Goal: Task Accomplishment & Management: Manage account settings

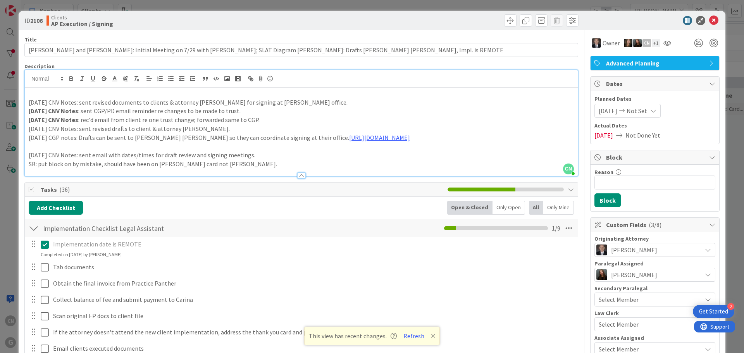
scroll to position [116, 0]
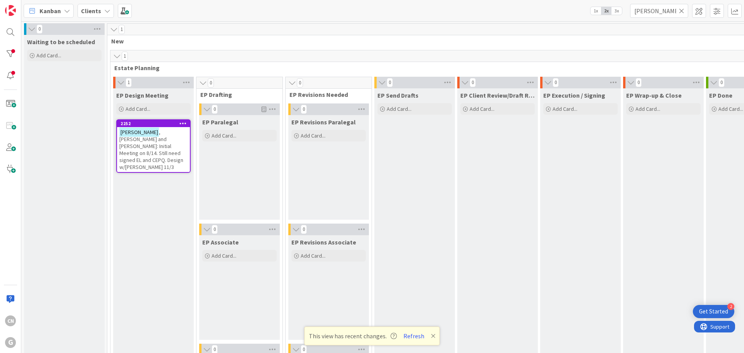
scroll to position [0, 2]
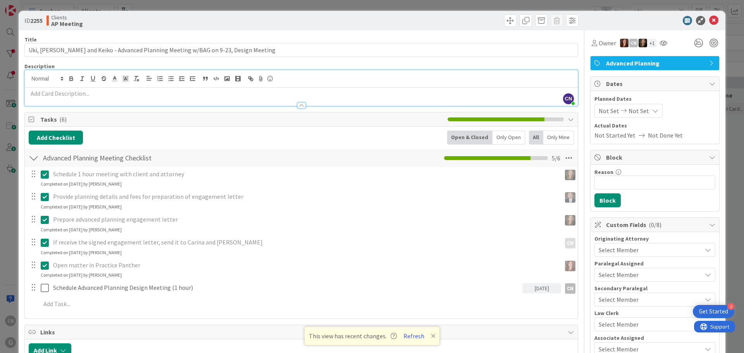
click at [153, 20] on div "Clients AP Meeting" at bounding box center [173, 20] width 253 height 12
click at [167, 31] on div "ID 2255 Clients AP Meeting Title 82 / 128 Uki, Hidehito and Keiko - Advanced Pl…" at bounding box center [372, 350] width 707 height 678
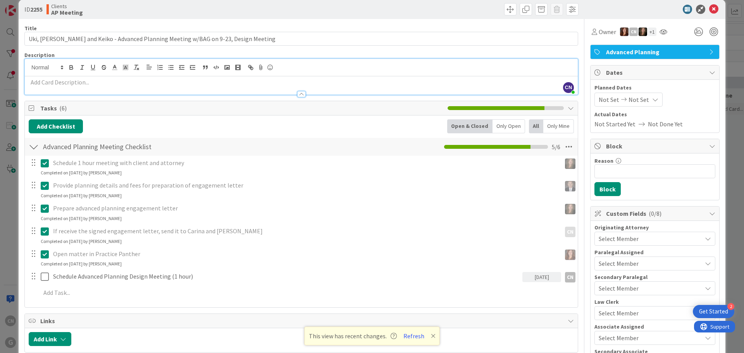
click at [258, 211] on p "Prepare advanced planning engagement letter" at bounding box center [305, 208] width 505 height 9
click at [257, 213] on div "Prepare advanced planning engagement letter" at bounding box center [305, 209] width 511 height 14
click at [258, 215] on div "Prepare advanced planning engagement letter sh Shari Brousseau Update Cancel Co…" at bounding box center [301, 212] width 552 height 21
click at [256, 215] on div "Prepare advanced planning engagement letter sh Shari Brousseau Update Cancel Co…" at bounding box center [301, 212] width 552 height 21
click at [303, 40] on input "Uki, Hidehito and Keiko - Advanced Planning Meeting w/BAG on 9-23, Design Meeti…" at bounding box center [301, 39] width 554 height 14
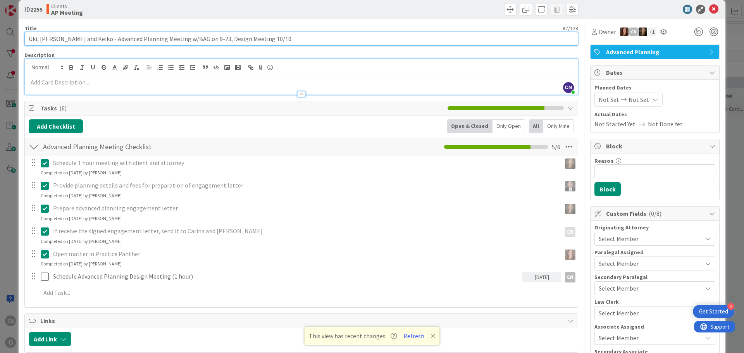
drag, startPoint x: 198, startPoint y: 41, endPoint x: 199, endPoint y: 45, distance: 4.0
click at [198, 40] on input "Uki, Hidehito and Keiko - Advanced Planning Meeting w/BAG on 9-23, Design Meeti…" at bounding box center [301, 39] width 554 height 14
type input "Uki, [PERSON_NAME] and Keiko - Advanced Planning Meeting w/BAG on 9/23, Design …"
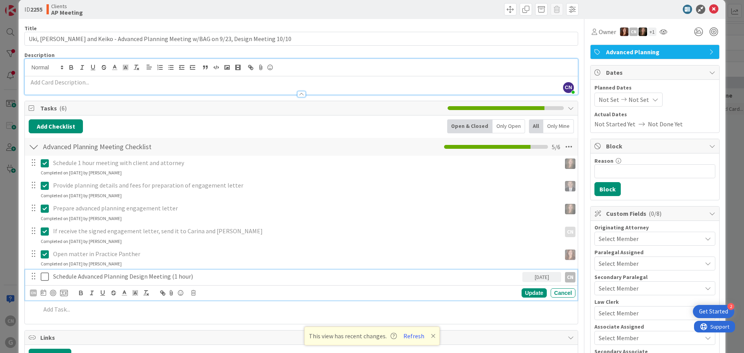
click at [179, 278] on p "Schedule Advanced Planning Design Meeting (1 hour)" at bounding box center [286, 276] width 466 height 9
click at [175, 277] on p "Schedule Advanced Planning Design Meeting (1 hour)" at bounding box center [286, 276] width 466 height 9
click at [46, 275] on icon at bounding box center [45, 276] width 8 height 9
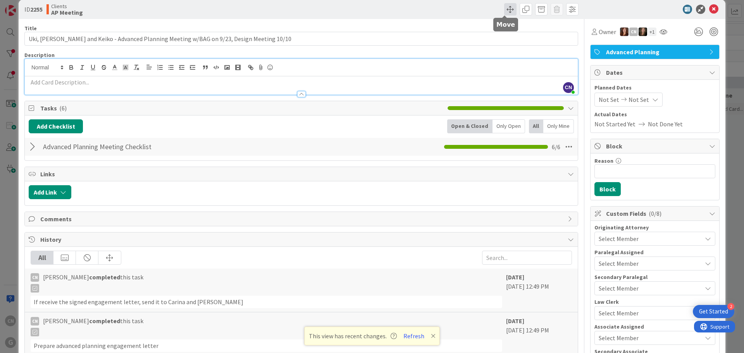
click at [504, 10] on span at bounding box center [510, 9] width 12 height 12
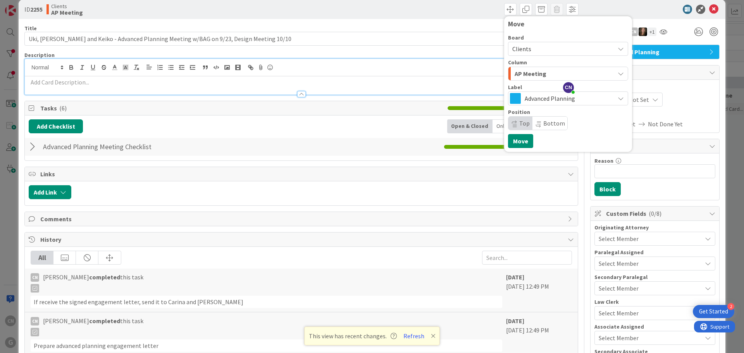
click at [581, 74] on div "AP Meeting" at bounding box center [564, 73] width 102 height 12
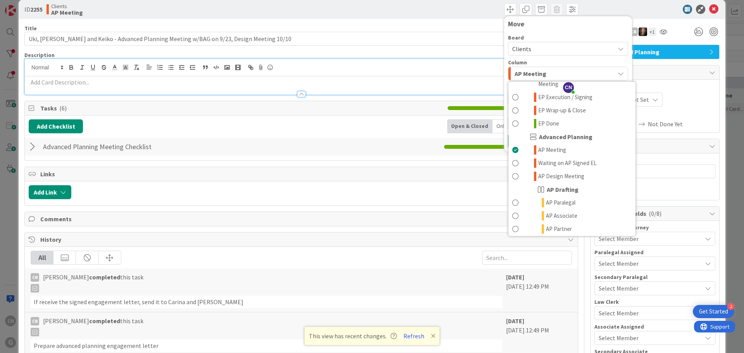
scroll to position [241, 0]
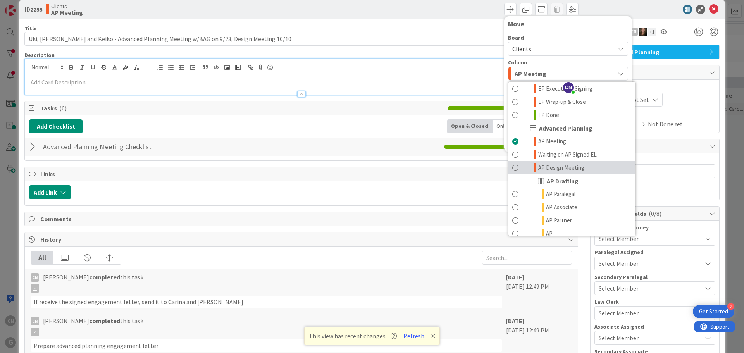
click at [545, 163] on span "AP Design Meeting" at bounding box center [561, 167] width 46 height 9
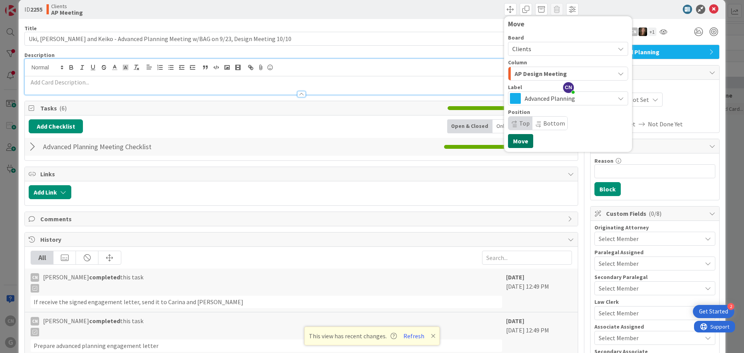
click at [515, 141] on button "Move" at bounding box center [520, 141] width 25 height 14
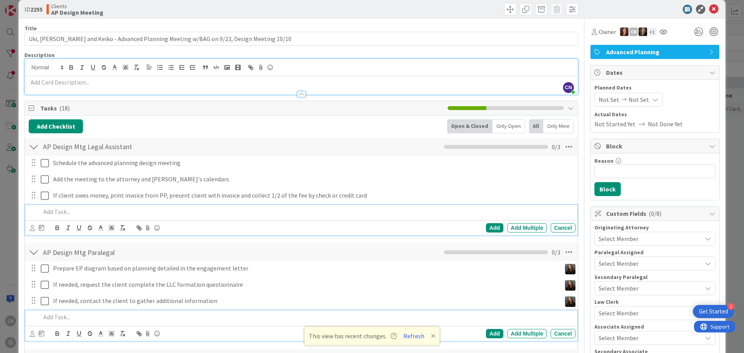
scroll to position [135, 0]
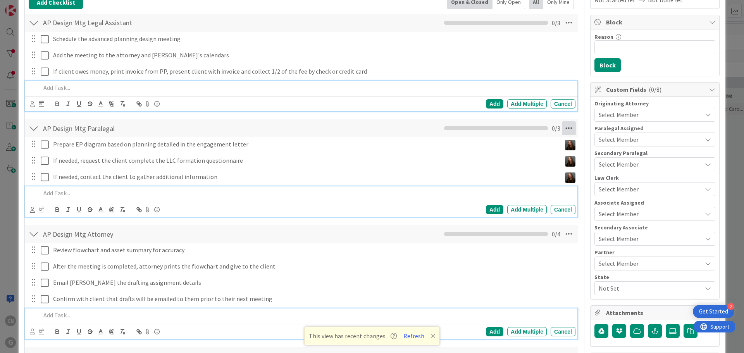
click at [564, 129] on icon at bounding box center [569, 128] width 14 height 14
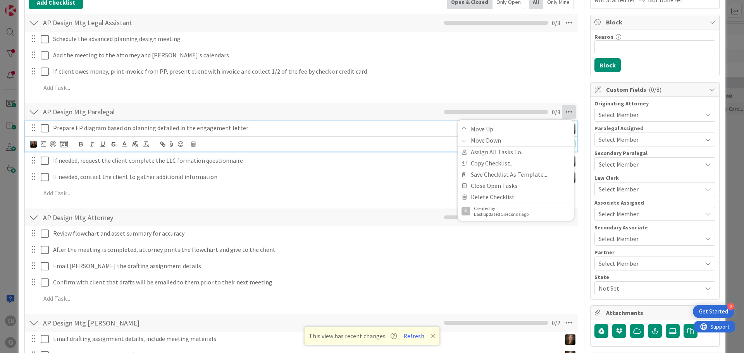
click at [127, 130] on p "Prepare EP diagram based on planning detailed in the engagement letter" at bounding box center [305, 128] width 505 height 9
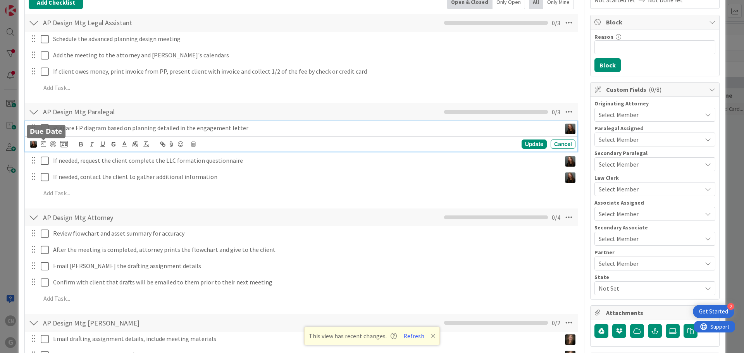
click at [43, 146] on icon at bounding box center [43, 144] width 5 height 6
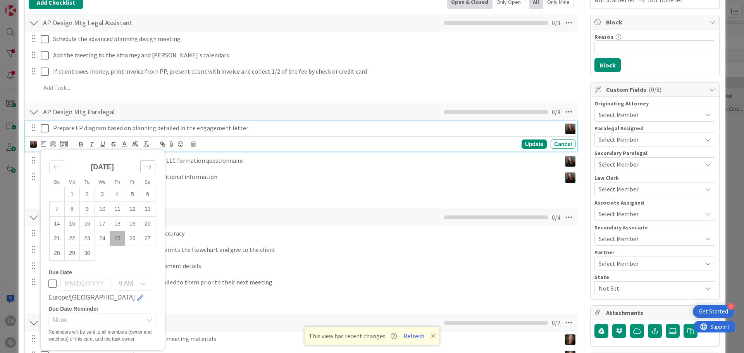
click at [150, 168] on icon "Move forward to switch to the next month." at bounding box center [148, 167] width 7 height 4
click at [134, 195] on td "3" at bounding box center [132, 194] width 15 height 15
type input "10/03/2025"
click at [527, 146] on div "Update" at bounding box center [534, 144] width 25 height 9
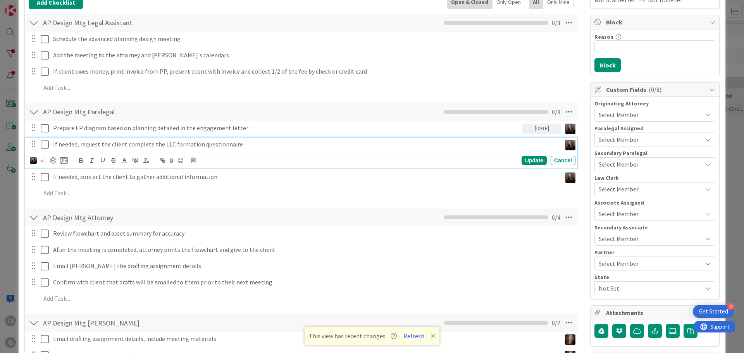
click at [332, 143] on p "If needed, request the client complete the LLC formation questionnaire" at bounding box center [305, 144] width 505 height 9
click at [47, 161] on div at bounding box center [49, 160] width 38 height 9
click at [43, 162] on icon at bounding box center [43, 160] width 5 height 6
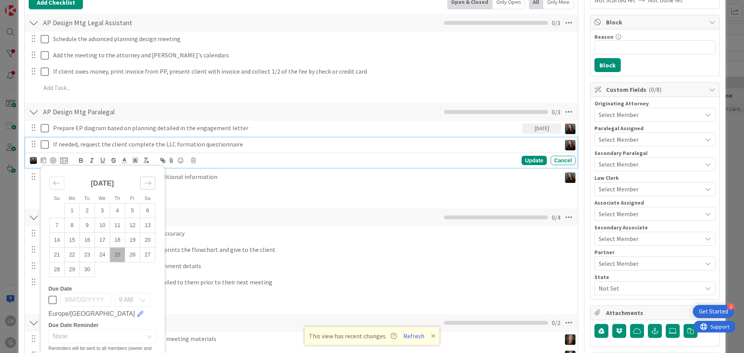
click at [145, 184] on icon "Move forward to switch to the next month." at bounding box center [147, 182] width 7 height 7
click at [134, 210] on td "3" at bounding box center [132, 210] width 15 height 15
type input "10/03/2025"
click at [526, 159] on div "Update" at bounding box center [534, 160] width 25 height 9
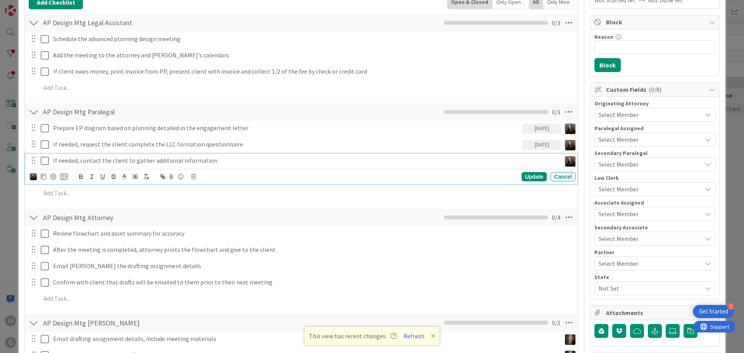
click at [233, 157] on p "If needed, contact the client to gather additional information" at bounding box center [305, 160] width 505 height 9
click at [45, 176] on icon at bounding box center [43, 176] width 5 height 6
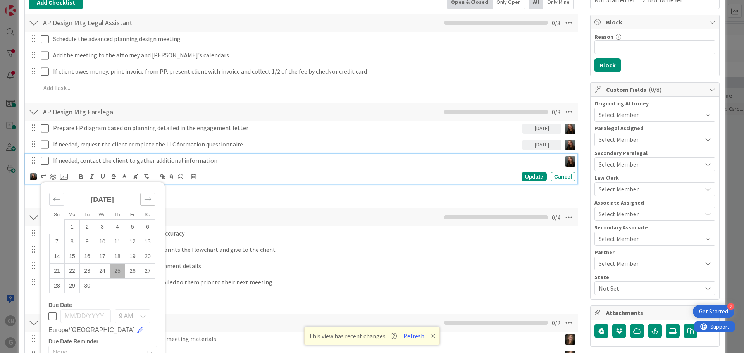
click at [148, 202] on icon "Move forward to switch to the next month." at bounding box center [147, 199] width 7 height 7
click at [132, 226] on td "3" at bounding box center [132, 227] width 15 height 15
type input "10/03/2025"
click at [531, 176] on div "Update" at bounding box center [534, 176] width 25 height 9
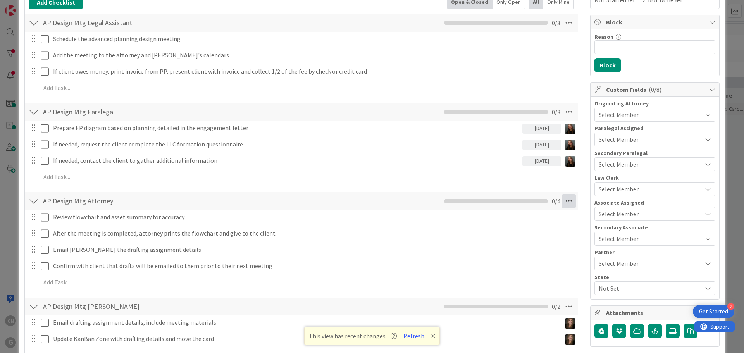
click at [564, 202] on icon at bounding box center [569, 201] width 14 height 14
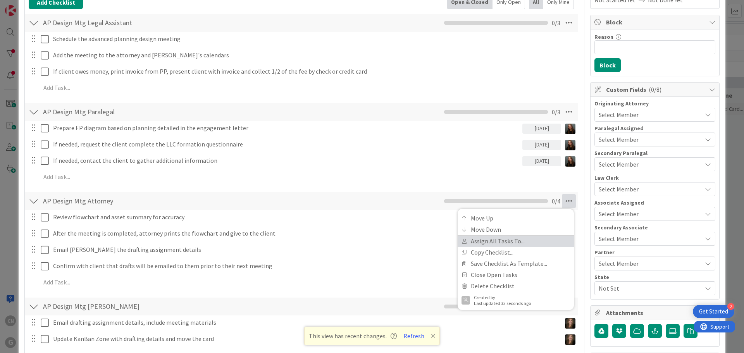
click at [503, 241] on link "Assign All Tasks To..." at bounding box center [516, 241] width 116 height 11
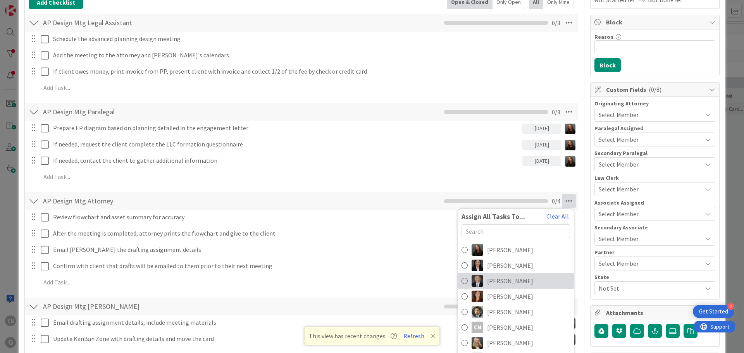
click at [506, 278] on span "Brad Galbraith" at bounding box center [510, 280] width 46 height 9
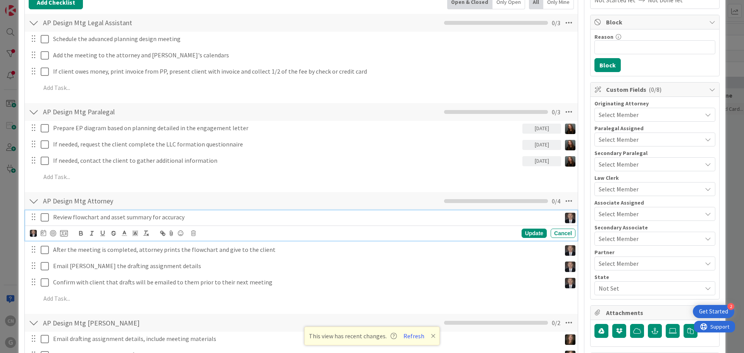
click at [188, 217] on p "Review flowchart and asset summary for accuracy" at bounding box center [305, 217] width 505 height 9
click at [42, 231] on icon at bounding box center [43, 233] width 5 height 6
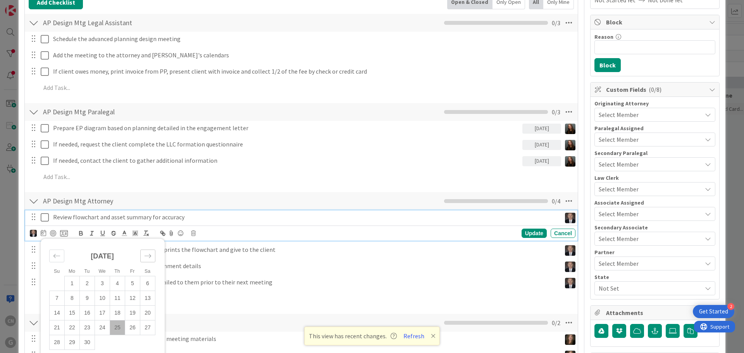
click at [148, 255] on icon "Move forward to switch to the next month." at bounding box center [147, 255] width 7 height 7
click at [118, 298] on td "9" at bounding box center [117, 298] width 15 height 15
type input "10/09/2025"
click at [523, 236] on div "Update" at bounding box center [534, 233] width 25 height 9
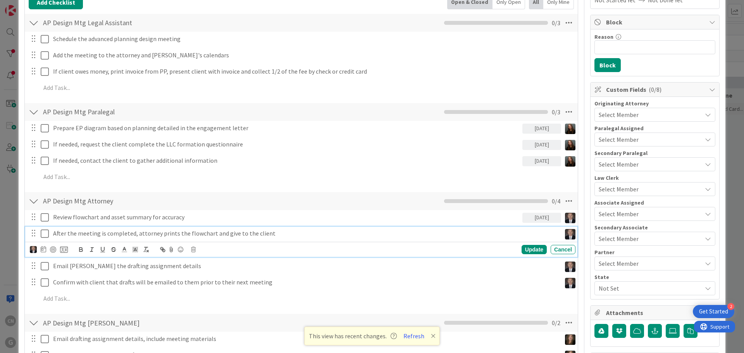
click at [244, 232] on p "After the meeting is completed, attorney prints the flowchart and give to the c…" at bounding box center [305, 233] width 505 height 9
click at [44, 249] on icon at bounding box center [43, 249] width 5 height 6
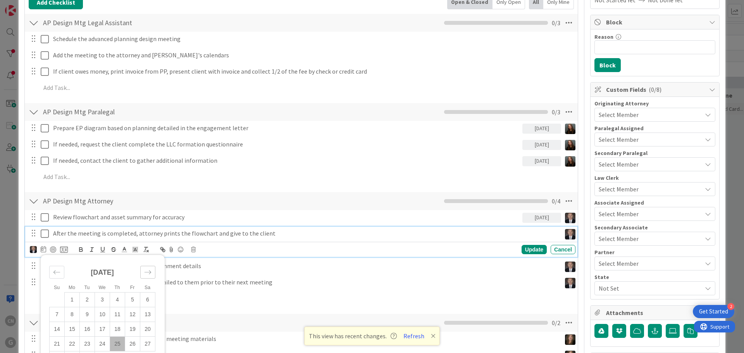
click at [150, 269] on icon "Move forward to switch to the next month." at bounding box center [147, 272] width 7 height 7
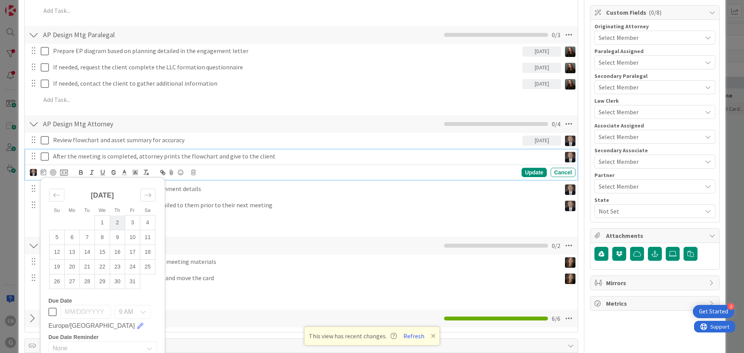
scroll to position [213, 0]
click at [133, 239] on td "10" at bounding box center [132, 237] width 15 height 15
type input "10/10/2025"
click at [536, 171] on div "Update" at bounding box center [534, 171] width 25 height 9
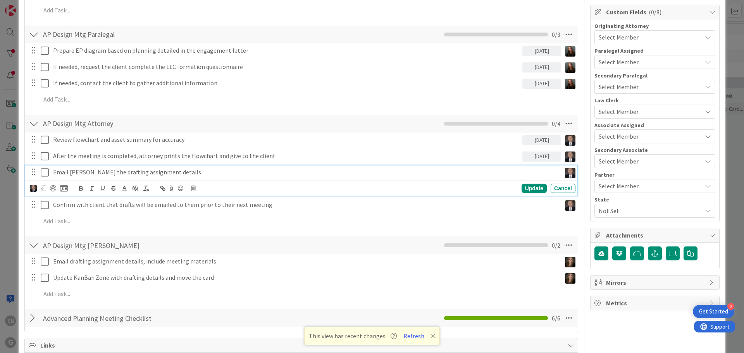
click at [172, 172] on p "Email Shari the drafting assignment details" at bounding box center [305, 172] width 505 height 9
click at [42, 190] on icon at bounding box center [43, 188] width 5 height 6
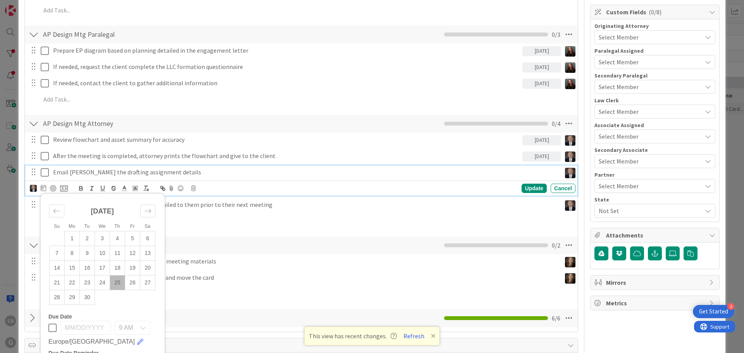
drag, startPoint x: 149, startPoint y: 210, endPoint x: 141, endPoint y: 237, distance: 27.8
click at [148, 210] on icon "Move forward to switch to the next month." at bounding box center [147, 210] width 7 height 7
click at [133, 252] on td "10" at bounding box center [132, 253] width 15 height 15
type input "10/10/2025"
click at [526, 190] on div "Update" at bounding box center [534, 188] width 25 height 9
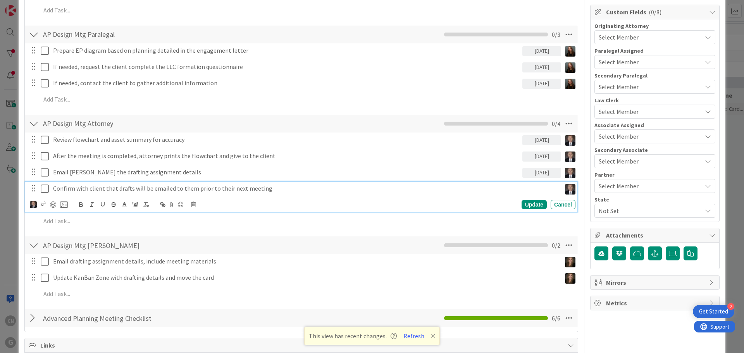
click at [270, 188] on p "Confirm with client that drafts will be emailed to them prior to their next mee…" at bounding box center [305, 188] width 505 height 9
click at [43, 207] on icon at bounding box center [43, 204] width 5 height 6
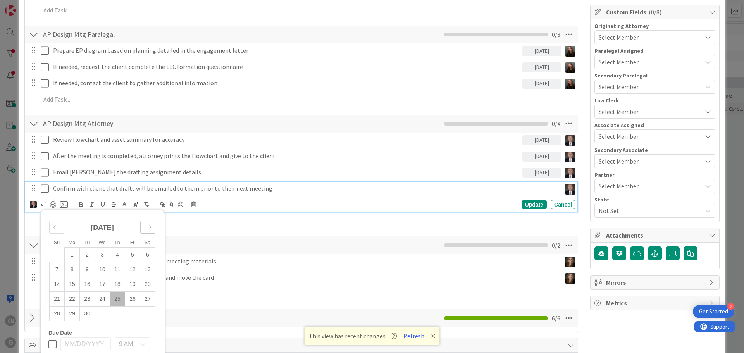
click at [146, 226] on icon "Move forward to switch to the next month." at bounding box center [147, 227] width 7 height 7
click at [132, 269] on td "10" at bounding box center [132, 269] width 15 height 15
type input "10/10/2025"
click at [524, 207] on div "Update" at bounding box center [534, 204] width 25 height 9
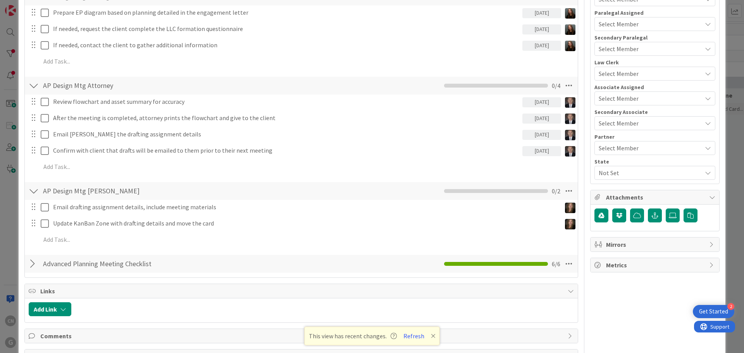
scroll to position [251, 0]
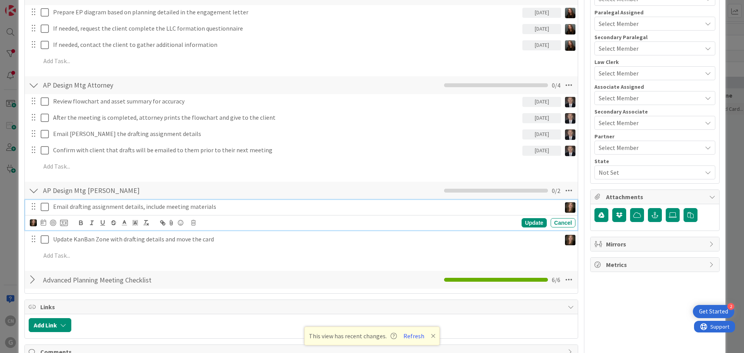
click at [225, 207] on p "Email drafting assignment details, include meeting materials" at bounding box center [305, 206] width 505 height 9
click at [42, 221] on icon at bounding box center [43, 222] width 5 height 6
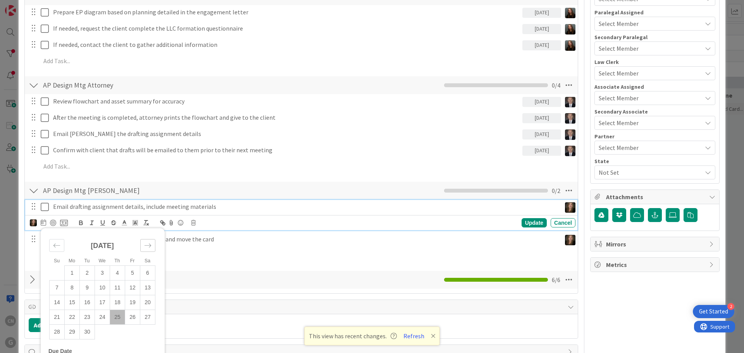
click at [143, 245] on div "Move forward to switch to the next month." at bounding box center [147, 245] width 15 height 13
drag, startPoint x: 134, startPoint y: 286, endPoint x: 135, endPoint y: 283, distance: 4.2
click at [134, 285] on td "10" at bounding box center [132, 288] width 15 height 15
type input "10/10/2025"
click at [529, 222] on div "Update" at bounding box center [534, 222] width 25 height 9
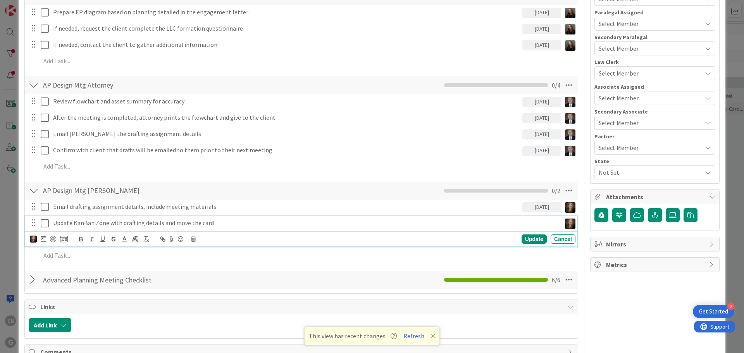
click at [225, 221] on p "Update KanBan Zone with drafting details and move the card" at bounding box center [305, 223] width 505 height 9
click at [43, 238] on icon at bounding box center [43, 239] width 5 height 6
click at [151, 260] on icon "Move forward to switch to the next month." at bounding box center [147, 261] width 7 height 7
click at [135, 302] on td "10" at bounding box center [132, 304] width 15 height 15
type input "10/10/2025"
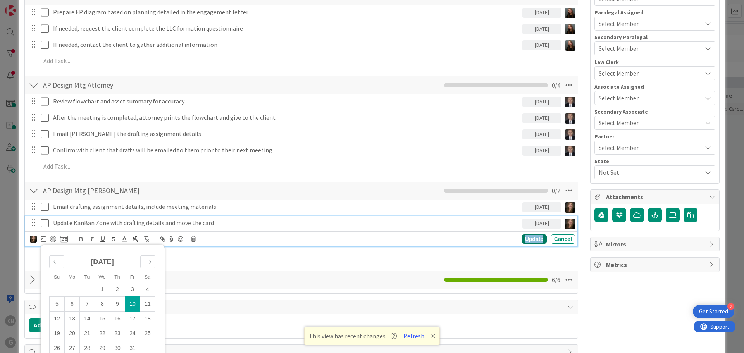
click at [533, 240] on div "Update" at bounding box center [534, 238] width 25 height 9
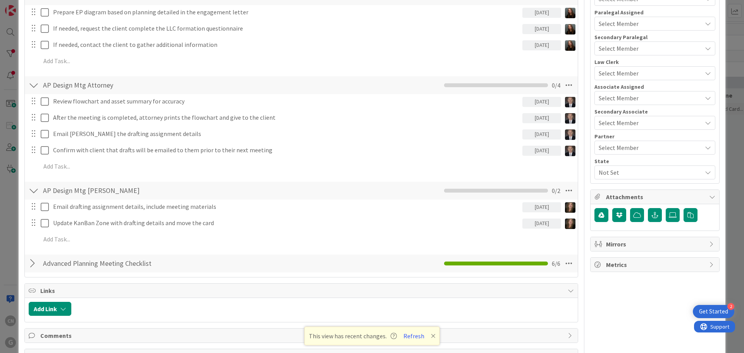
click at [35, 264] on div at bounding box center [34, 264] width 10 height 14
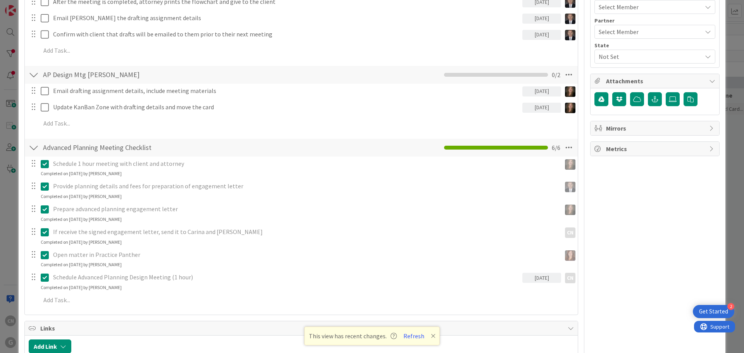
scroll to position [367, 0]
click at [33, 147] on div at bounding box center [34, 147] width 10 height 14
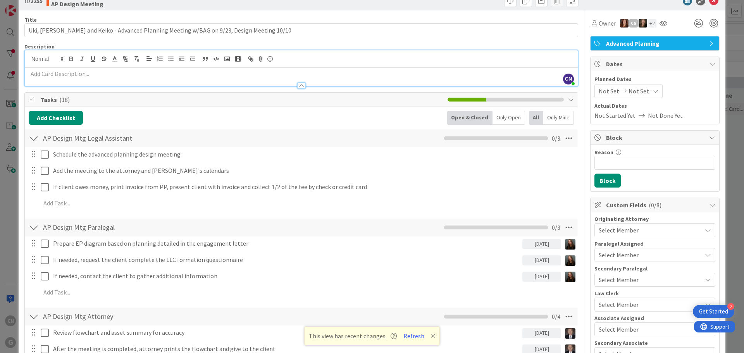
scroll to position [19, 0]
click at [563, 139] on icon at bounding box center [569, 139] width 14 height 14
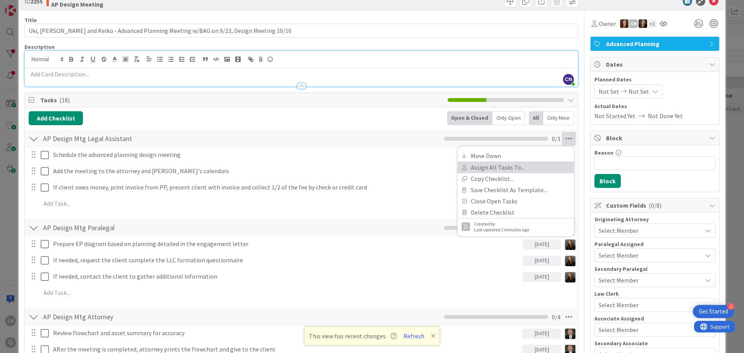
click at [510, 165] on link "Assign All Tasks To..." at bounding box center [516, 167] width 116 height 11
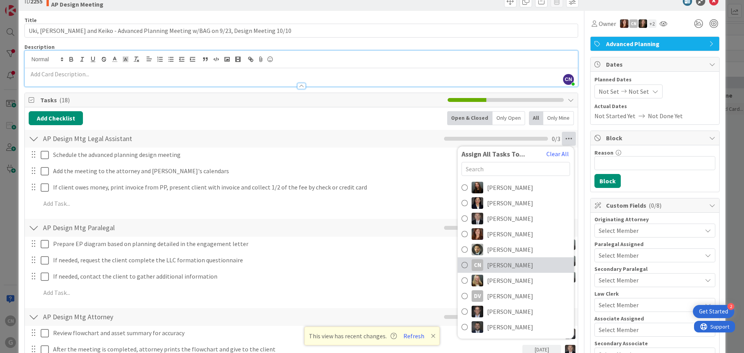
click at [500, 263] on span "Cindy Negron Vitilio" at bounding box center [510, 264] width 46 height 9
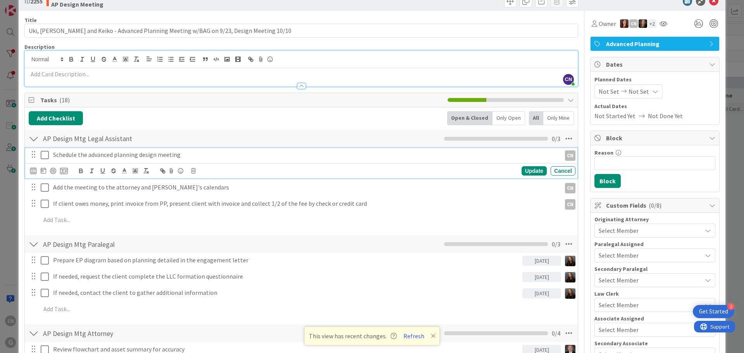
click at [45, 156] on icon at bounding box center [45, 154] width 8 height 9
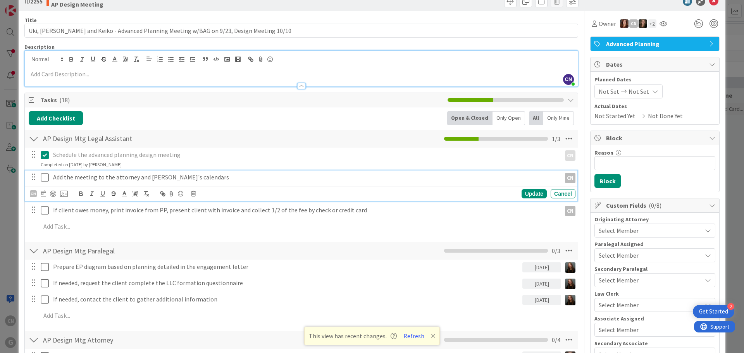
click at [43, 178] on icon at bounding box center [45, 177] width 8 height 9
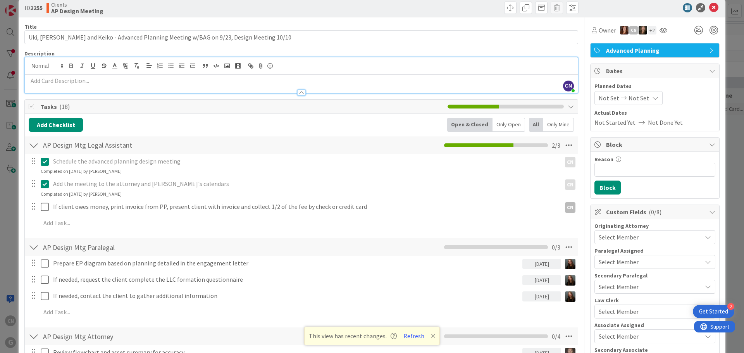
scroll to position [0, 0]
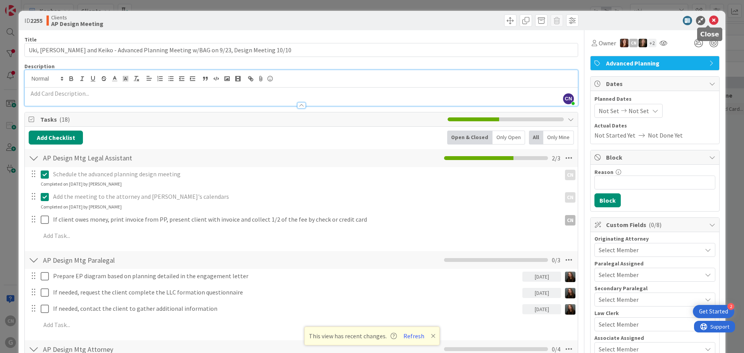
click at [709, 21] on icon at bounding box center [713, 20] width 9 height 9
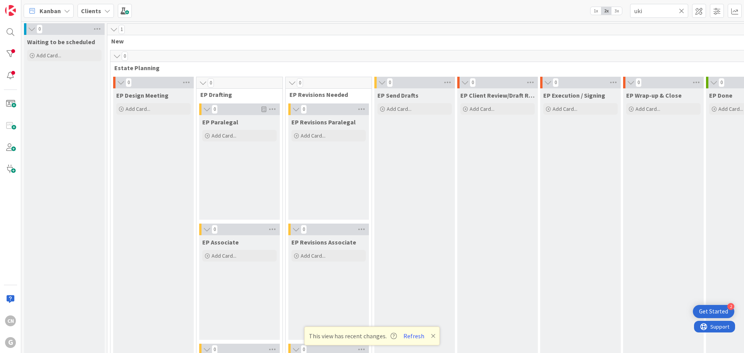
click at [680, 12] on icon at bounding box center [681, 10] width 5 height 7
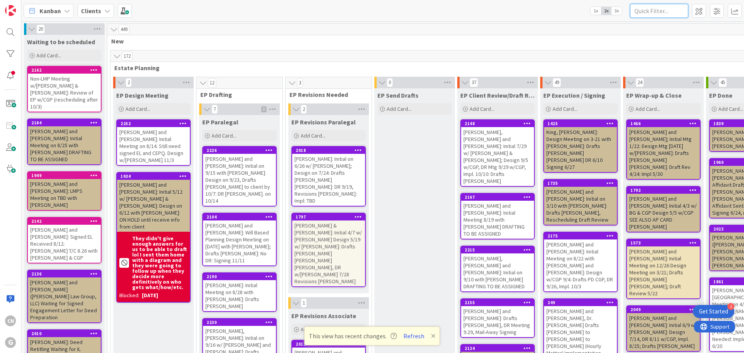
click at [641, 12] on input "text" at bounding box center [659, 11] width 58 height 14
click at [410, 337] on button "Refresh" at bounding box center [414, 336] width 26 height 10
